Goal: Contribute content: Add original content to the website for others to see

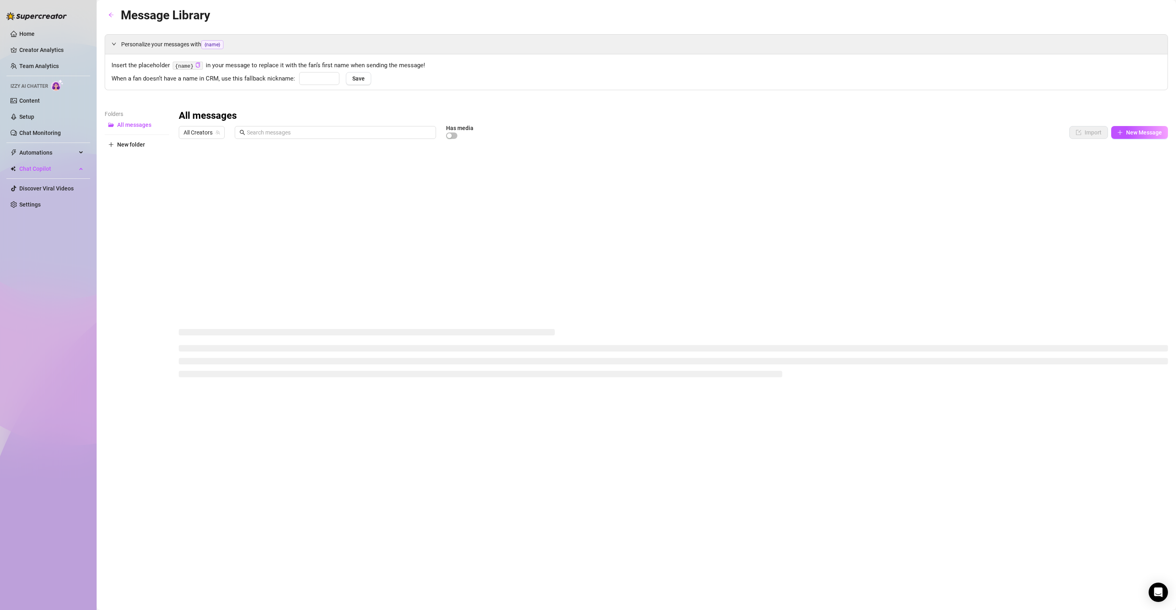
type input "love"
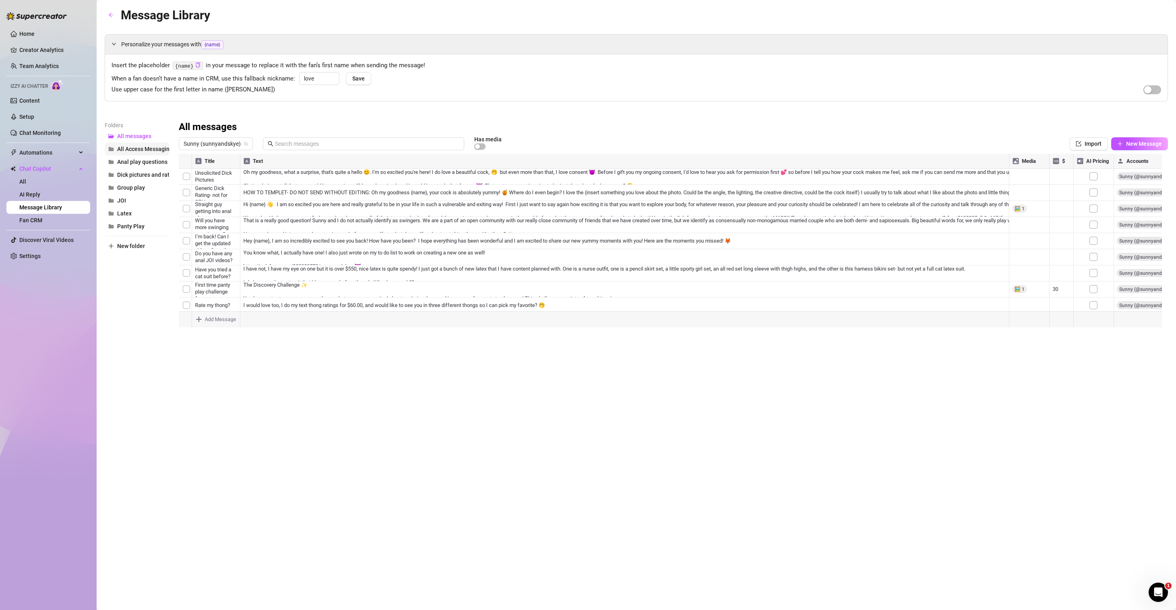
click at [144, 151] on span "All Access Messaging" at bounding box center [145, 149] width 56 height 6
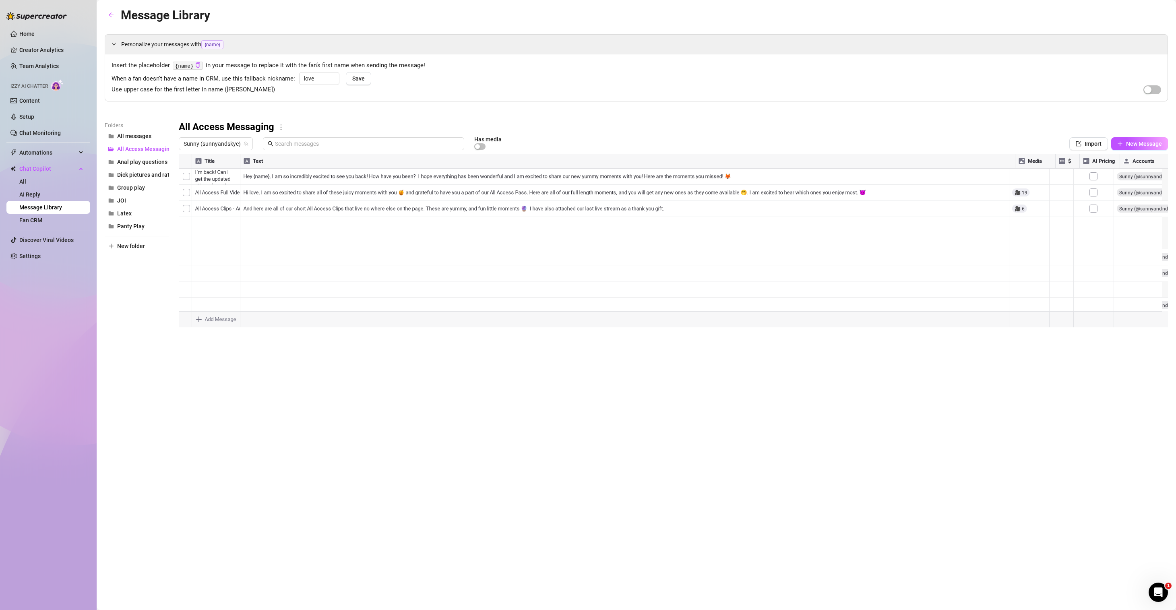
click at [1023, 192] on div at bounding box center [674, 244] width 990 height 180
click at [1025, 192] on div at bounding box center [674, 244] width 990 height 180
click at [445, 195] on div at bounding box center [674, 244] width 990 height 180
click at [269, 192] on div at bounding box center [674, 244] width 990 height 180
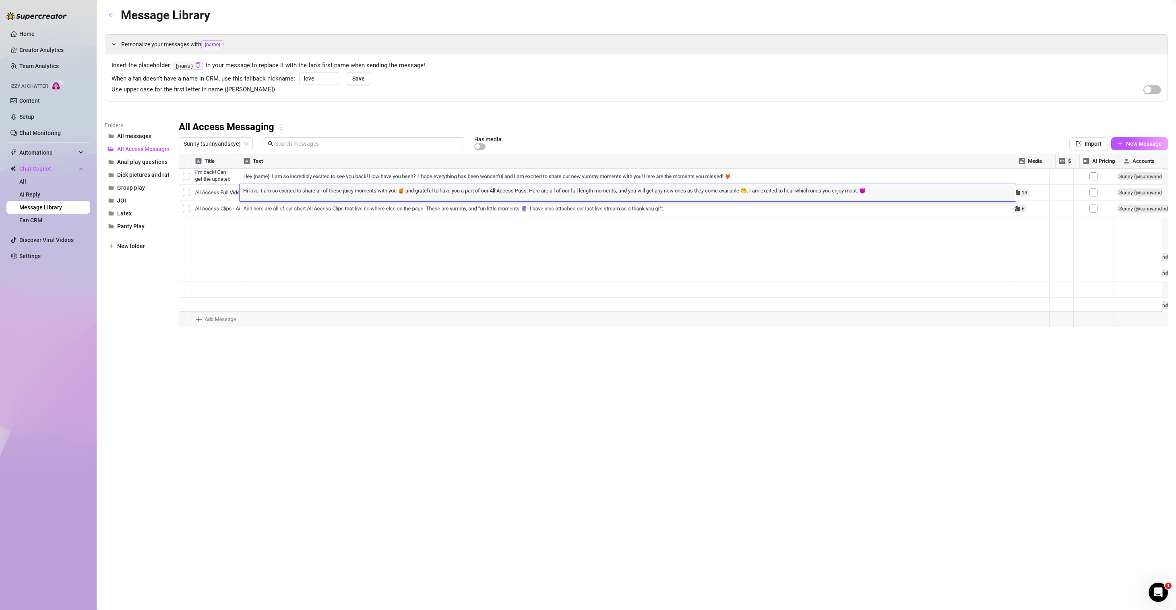
click at [269, 192] on textarea "Hi love, I am so excited to share all of these juicy moments with you 🍯 and gra…" at bounding box center [628, 189] width 777 height 7
click at [1137, 143] on span "New Message" at bounding box center [1145, 144] width 36 height 6
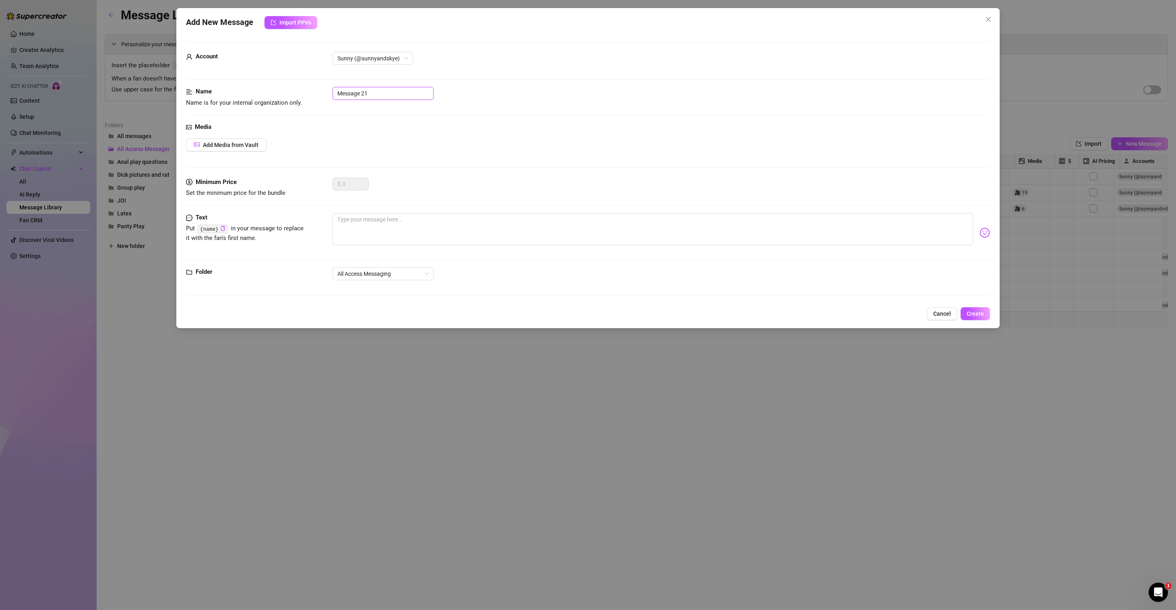
drag, startPoint x: 379, startPoint y: 95, endPoint x: 267, endPoint y: 87, distance: 112.2
click at [269, 87] on div "Name Name is for your internal organization only. Message 21" at bounding box center [588, 97] width 804 height 21
type input "All Access Full Videos - Augustt"
click at [360, 227] on textarea at bounding box center [653, 229] width 641 height 32
paste textarea "Hi love, I am so excited to share all of these juicy moments with you 🍯 and gra…"
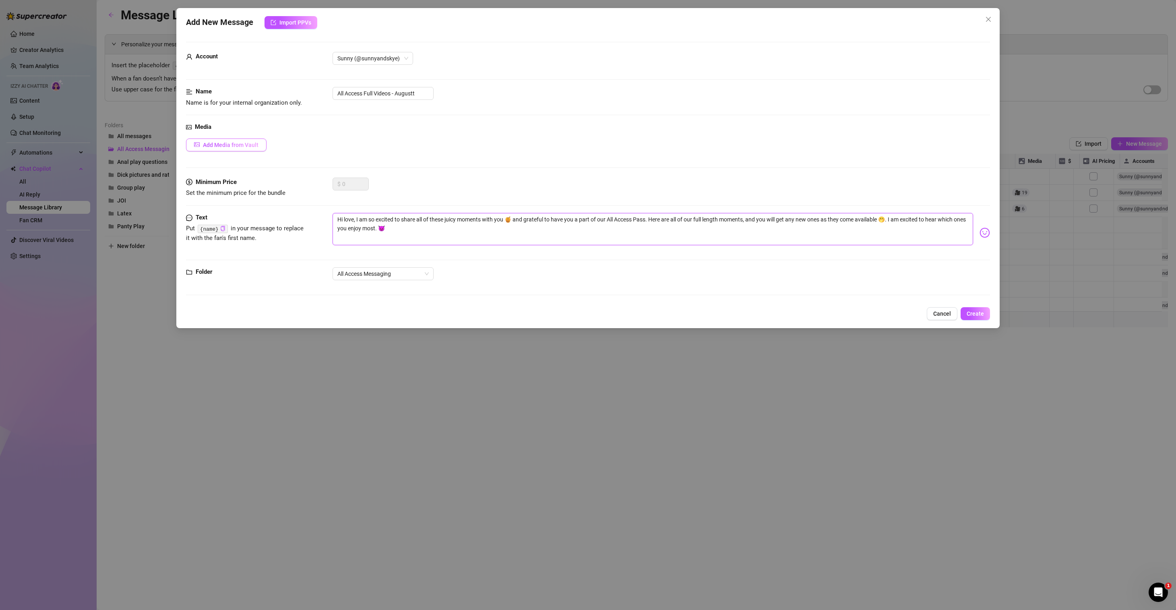
type textarea "Hi love, I am so excited to share all of these juicy moments with you 🍯 and gra…"
click at [228, 146] on span "Add Media from Vault" at bounding box center [231, 145] width 56 height 6
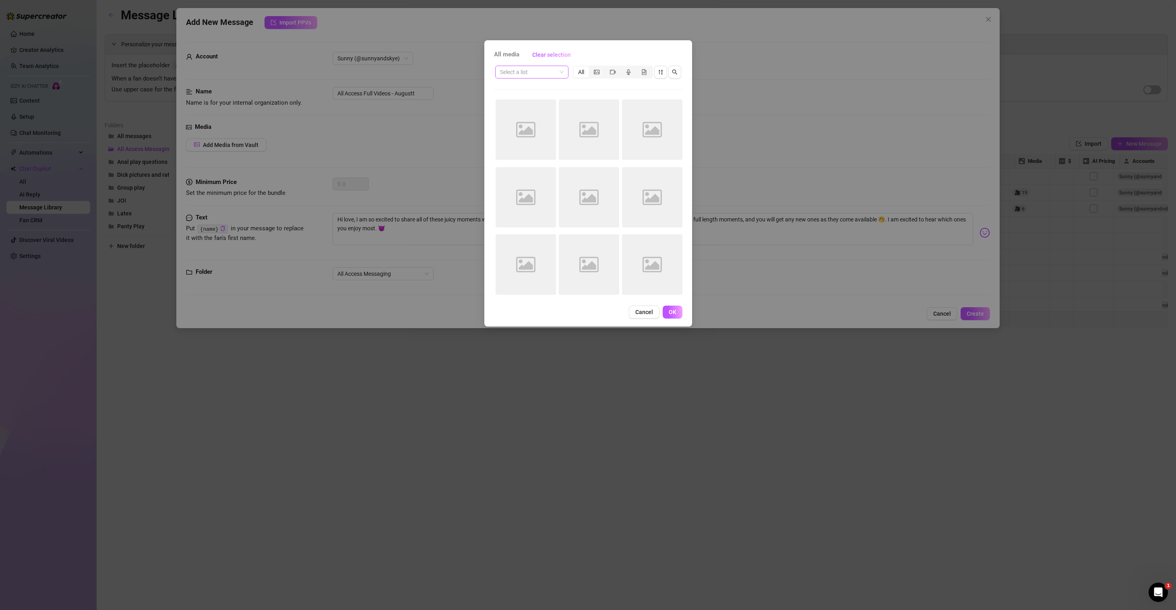
click at [557, 70] on span at bounding box center [532, 72] width 64 height 12
click at [532, 153] on div "All Access" at bounding box center [532, 152] width 60 height 9
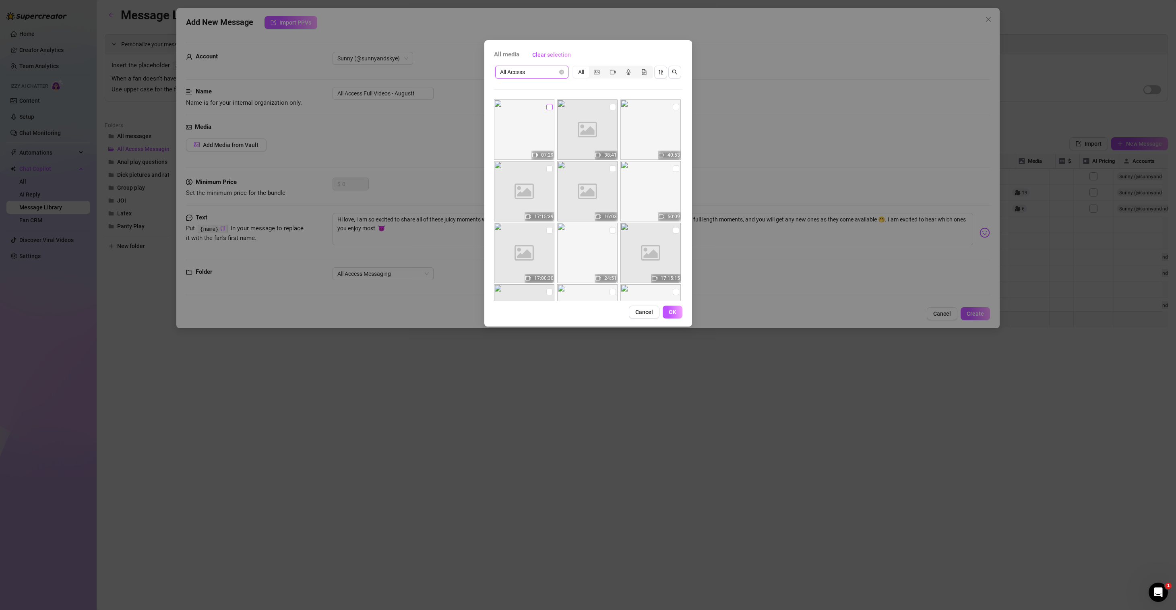
click at [547, 108] on input "checkbox" at bounding box center [550, 107] width 6 height 6
checkbox input "true"
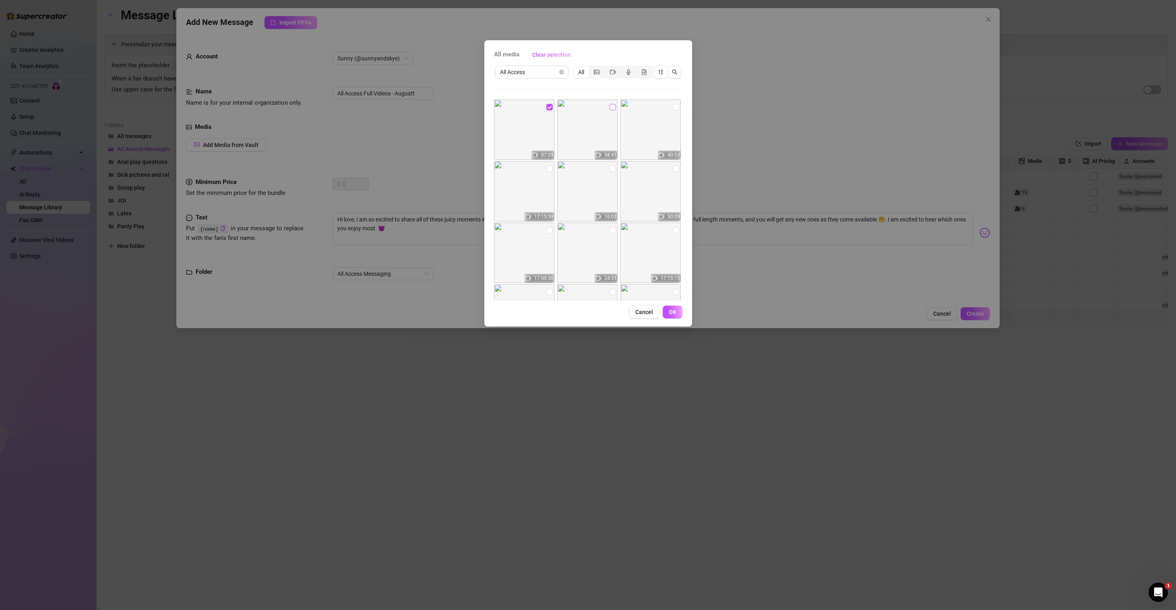
click at [610, 107] on input "checkbox" at bounding box center [613, 107] width 6 height 6
checkbox input "true"
click at [673, 107] on input "checkbox" at bounding box center [676, 107] width 6 height 6
checkbox input "true"
click at [673, 169] on input "checkbox" at bounding box center [676, 169] width 6 height 6
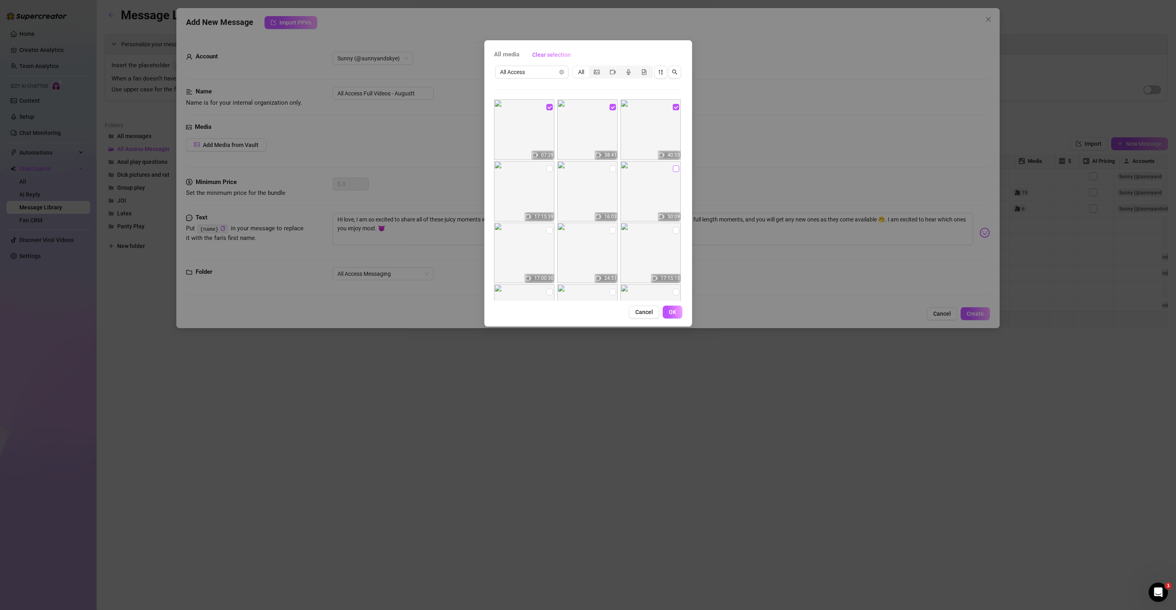
checkbox input "true"
click at [610, 168] on input "checkbox" at bounding box center [613, 169] width 6 height 6
checkbox input "true"
click at [548, 168] on input "checkbox" at bounding box center [550, 169] width 6 height 6
checkbox input "true"
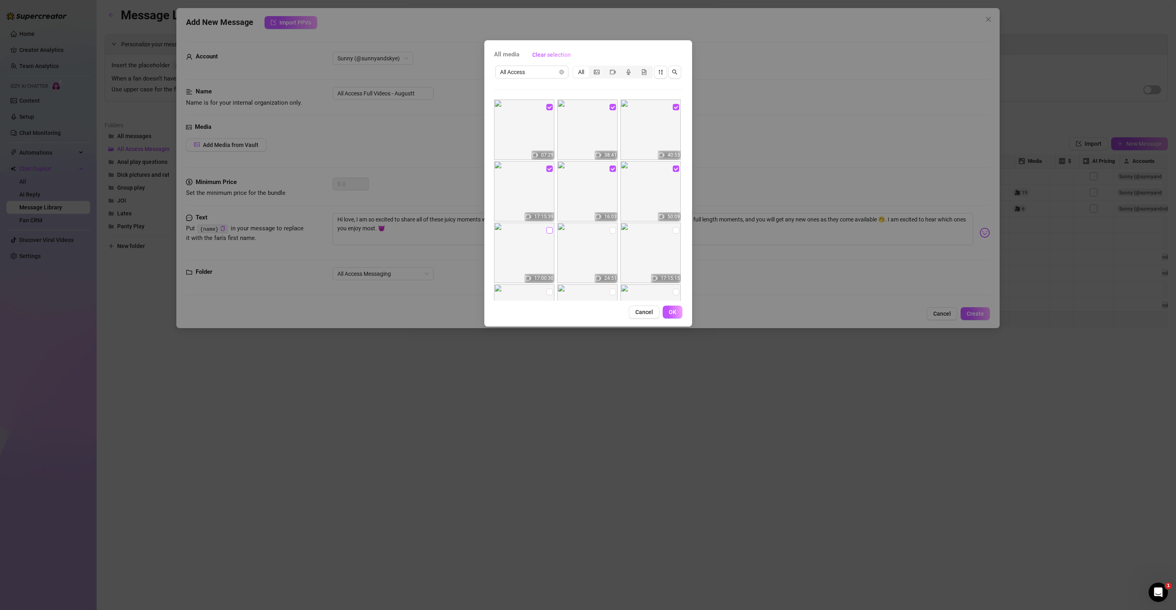
click at [547, 230] on input "checkbox" at bounding box center [550, 230] width 6 height 6
checkbox input "true"
click at [610, 230] on input "checkbox" at bounding box center [613, 230] width 6 height 6
checkbox input "true"
click at [673, 230] on input "checkbox" at bounding box center [676, 230] width 6 height 6
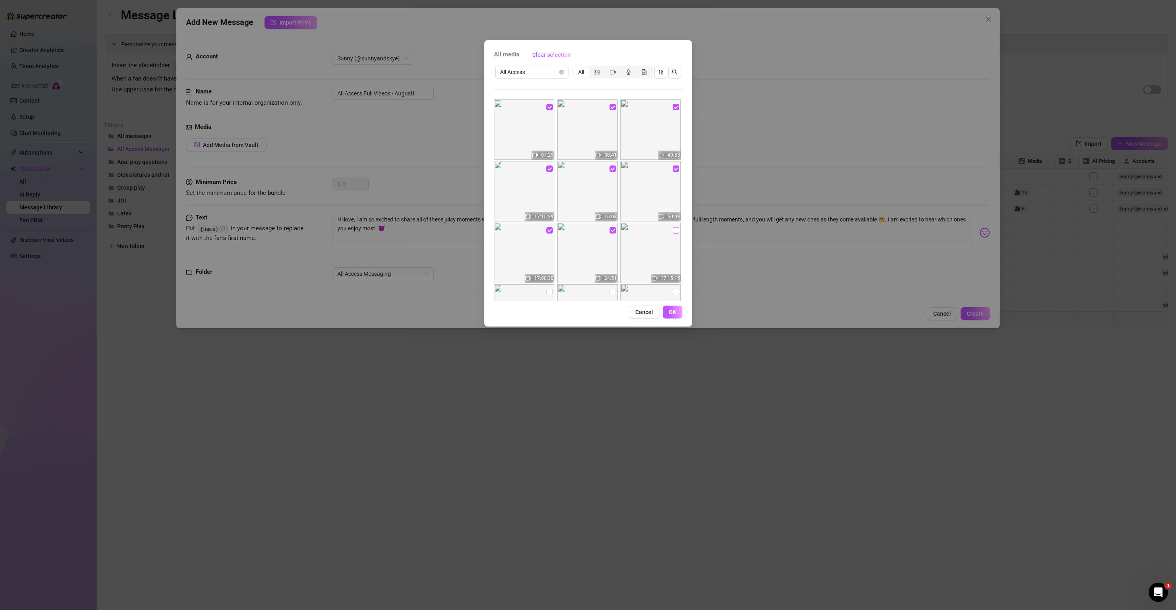
checkbox input "true"
click at [673, 159] on input "checkbox" at bounding box center [676, 158] width 6 height 6
checkbox input "true"
click at [611, 159] on input "checkbox" at bounding box center [613, 158] width 6 height 6
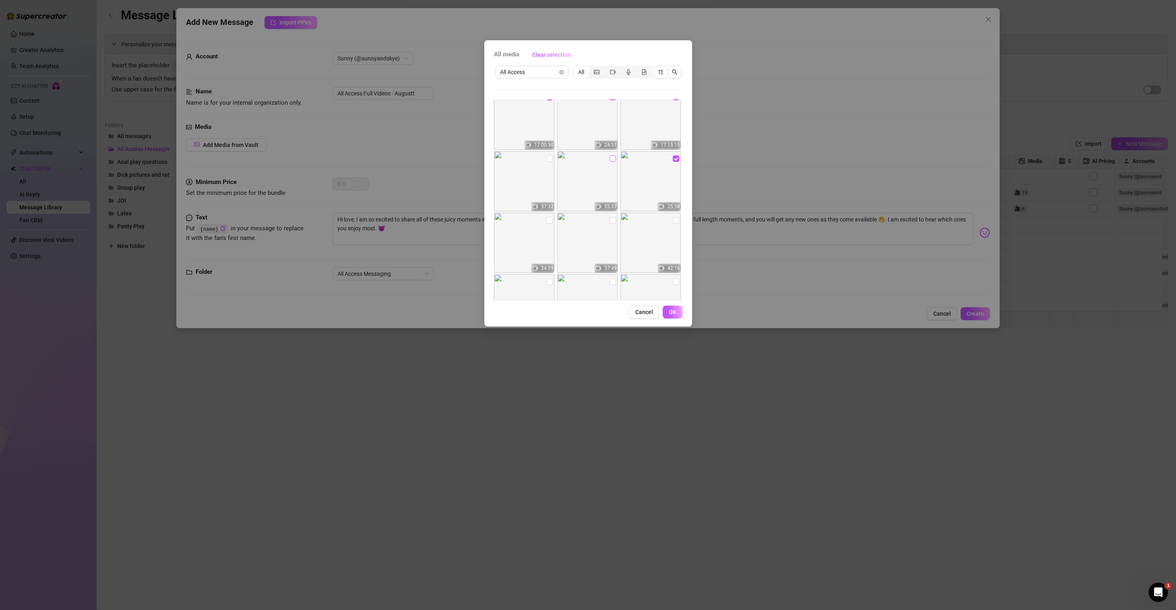
checkbox input "true"
click at [548, 158] on input "checkbox" at bounding box center [550, 158] width 6 height 6
checkbox input "true"
click at [549, 217] on input "checkbox" at bounding box center [550, 220] width 6 height 6
checkbox input "true"
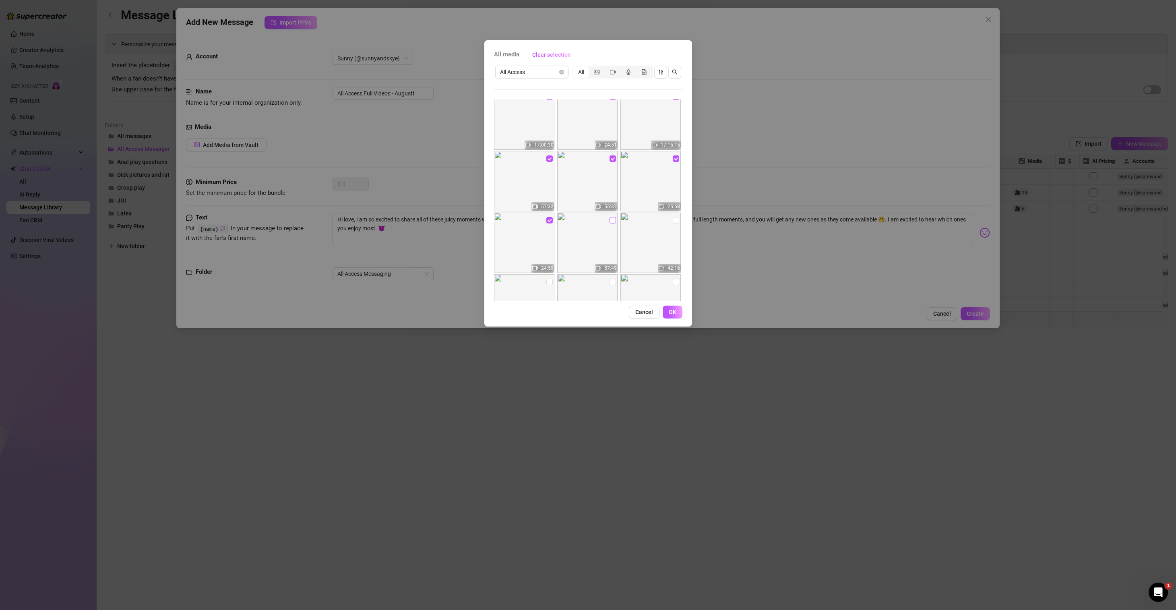
click at [611, 221] on input "checkbox" at bounding box center [613, 220] width 6 height 6
checkbox input "true"
click at [673, 221] on input "checkbox" at bounding box center [676, 220] width 6 height 6
checkbox input "true"
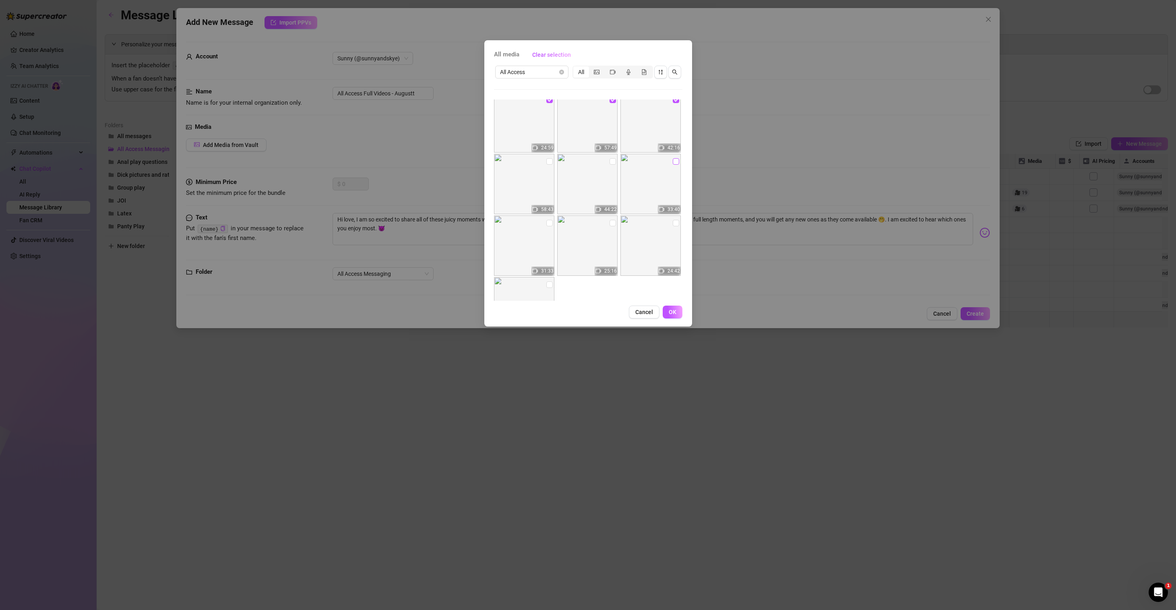
click at [673, 159] on input "checkbox" at bounding box center [676, 161] width 6 height 6
checkbox input "true"
click at [610, 162] on input "checkbox" at bounding box center [613, 161] width 6 height 6
checkbox input "true"
click at [551, 163] on img at bounding box center [524, 184] width 60 height 60
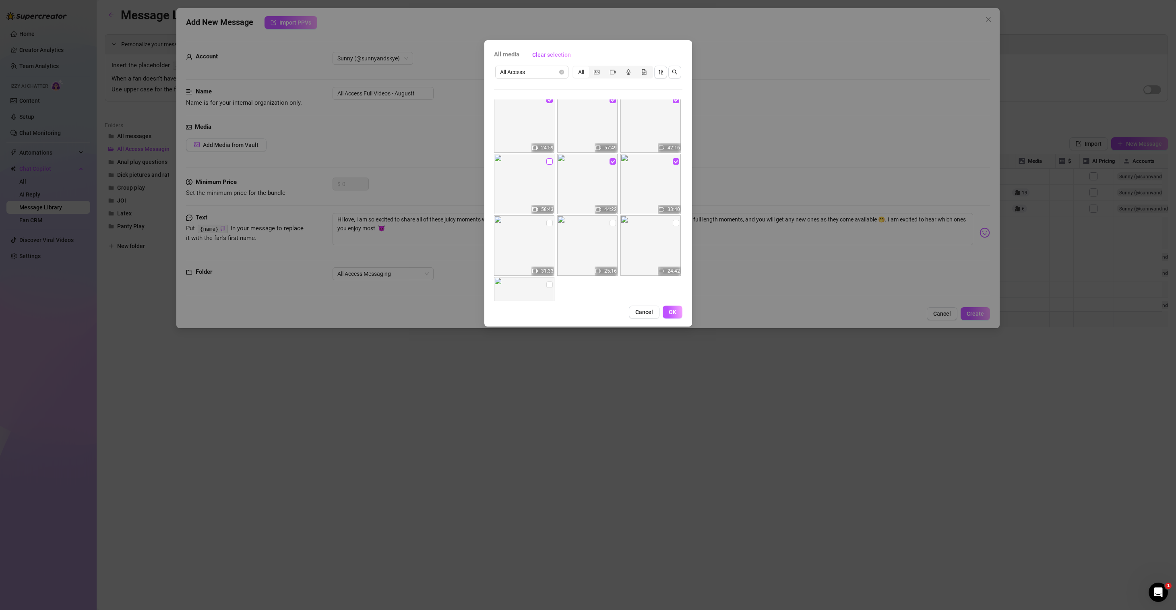
click at [550, 162] on input "checkbox" at bounding box center [550, 161] width 6 height 6
checkbox input "true"
click at [547, 224] on input "checkbox" at bounding box center [550, 223] width 6 height 6
checkbox input "true"
click at [610, 224] on input "checkbox" at bounding box center [613, 223] width 6 height 6
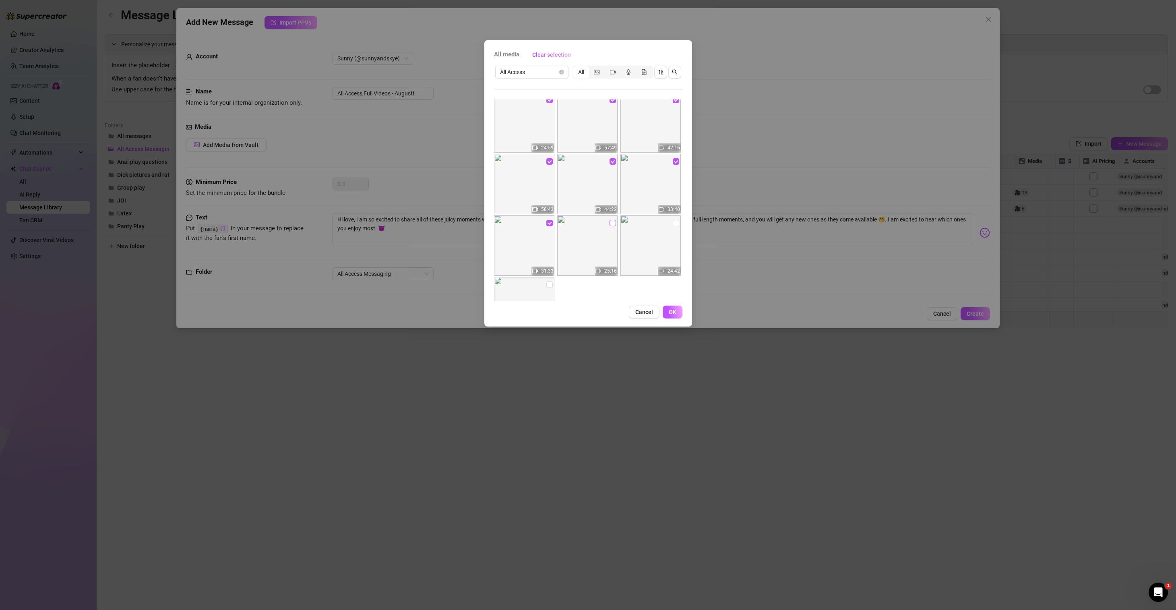
checkbox input "true"
click at [673, 224] on input "checkbox" at bounding box center [676, 223] width 6 height 6
checkbox input "true"
click at [548, 284] on input "checkbox" at bounding box center [550, 285] width 6 height 6
checkbox input "true"
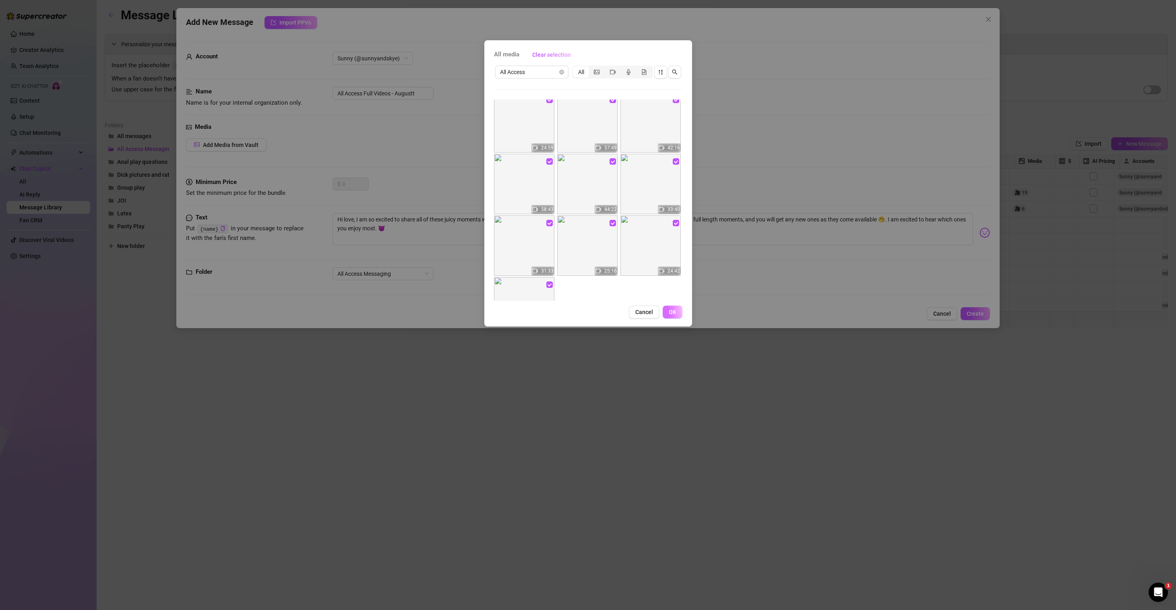
click at [668, 311] on button "OK" at bounding box center [673, 312] width 20 height 13
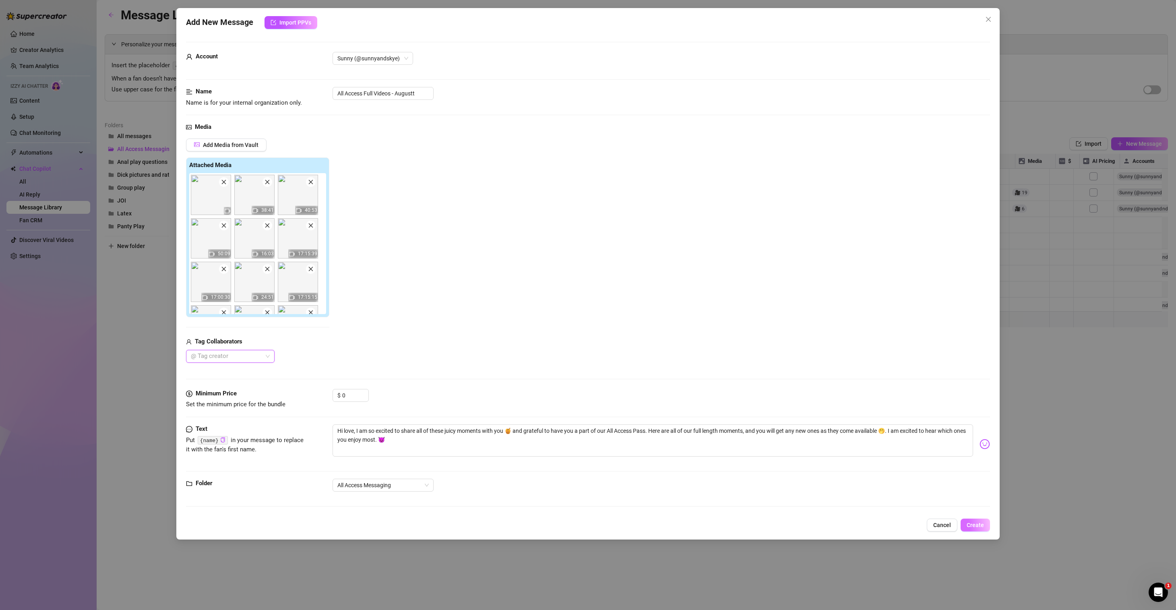
click at [982, 526] on span "Create" at bounding box center [975, 525] width 17 height 6
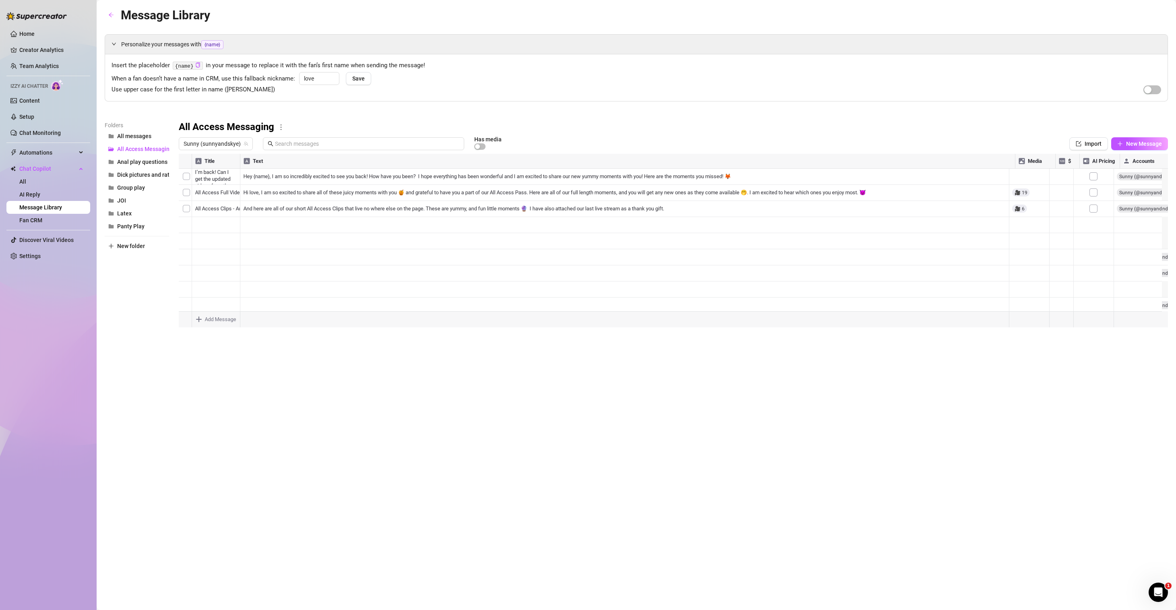
click at [280, 208] on div at bounding box center [674, 244] width 990 height 180
click at [186, 209] on div at bounding box center [674, 244] width 990 height 180
drag, startPoint x: 242, startPoint y: 164, endPoint x: 282, endPoint y: 168, distance: 41.0
click at [282, 168] on div at bounding box center [674, 244] width 990 height 180
click at [184, 206] on div at bounding box center [674, 244] width 990 height 180
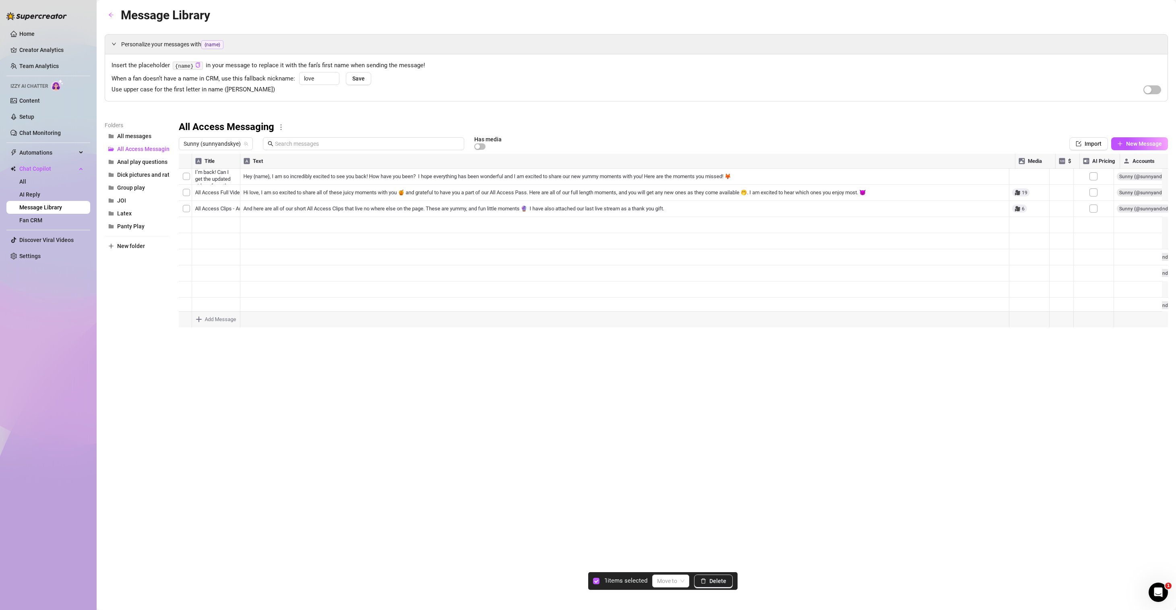
click at [188, 195] on div at bounding box center [674, 244] width 990 height 180
click at [716, 582] on span "Delete" at bounding box center [718, 581] width 17 height 6
